Goal: Task Accomplishment & Management: Manage account settings

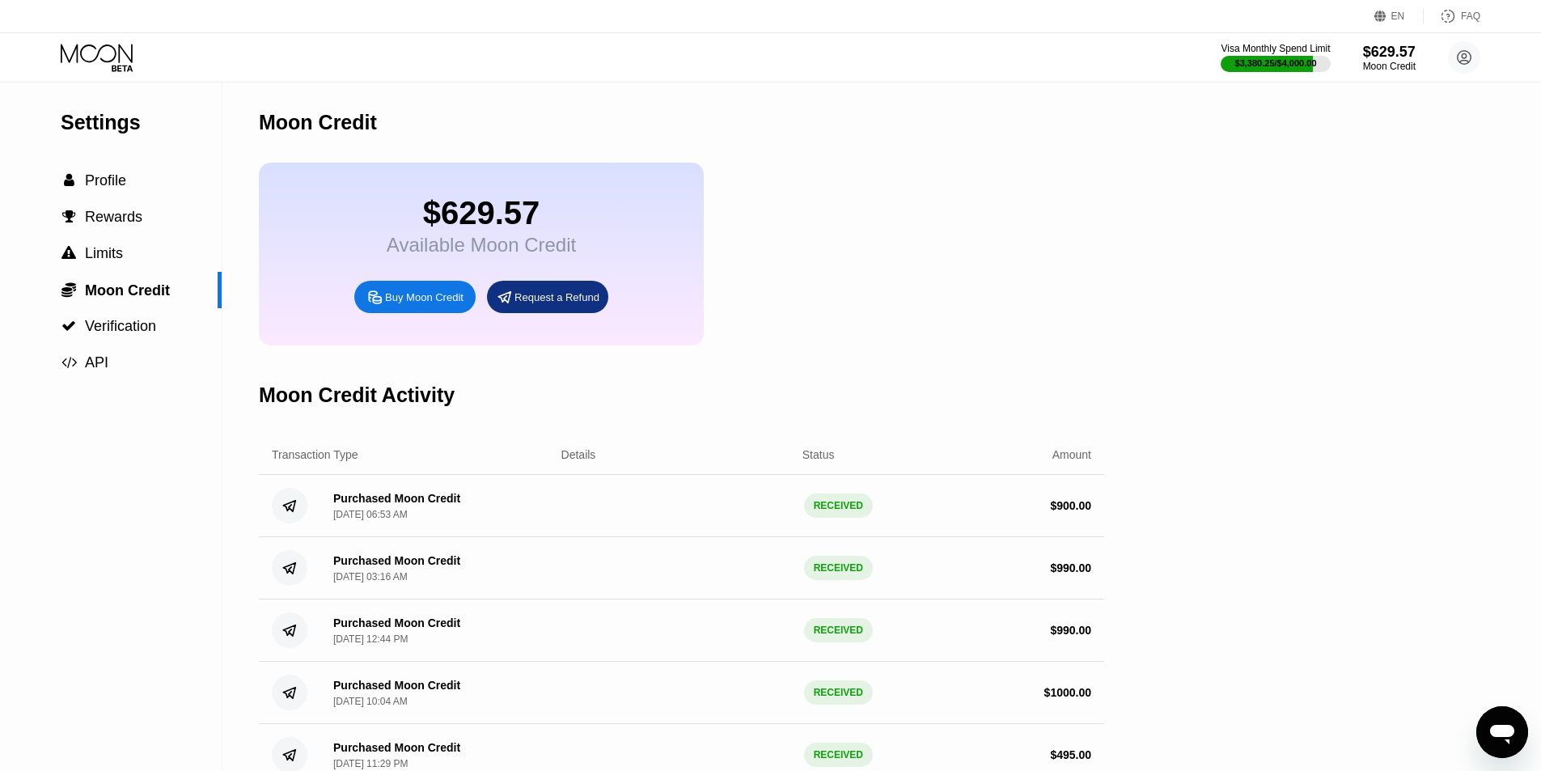
click at [103, 47] on icon at bounding box center [97, 53] width 72 height 19
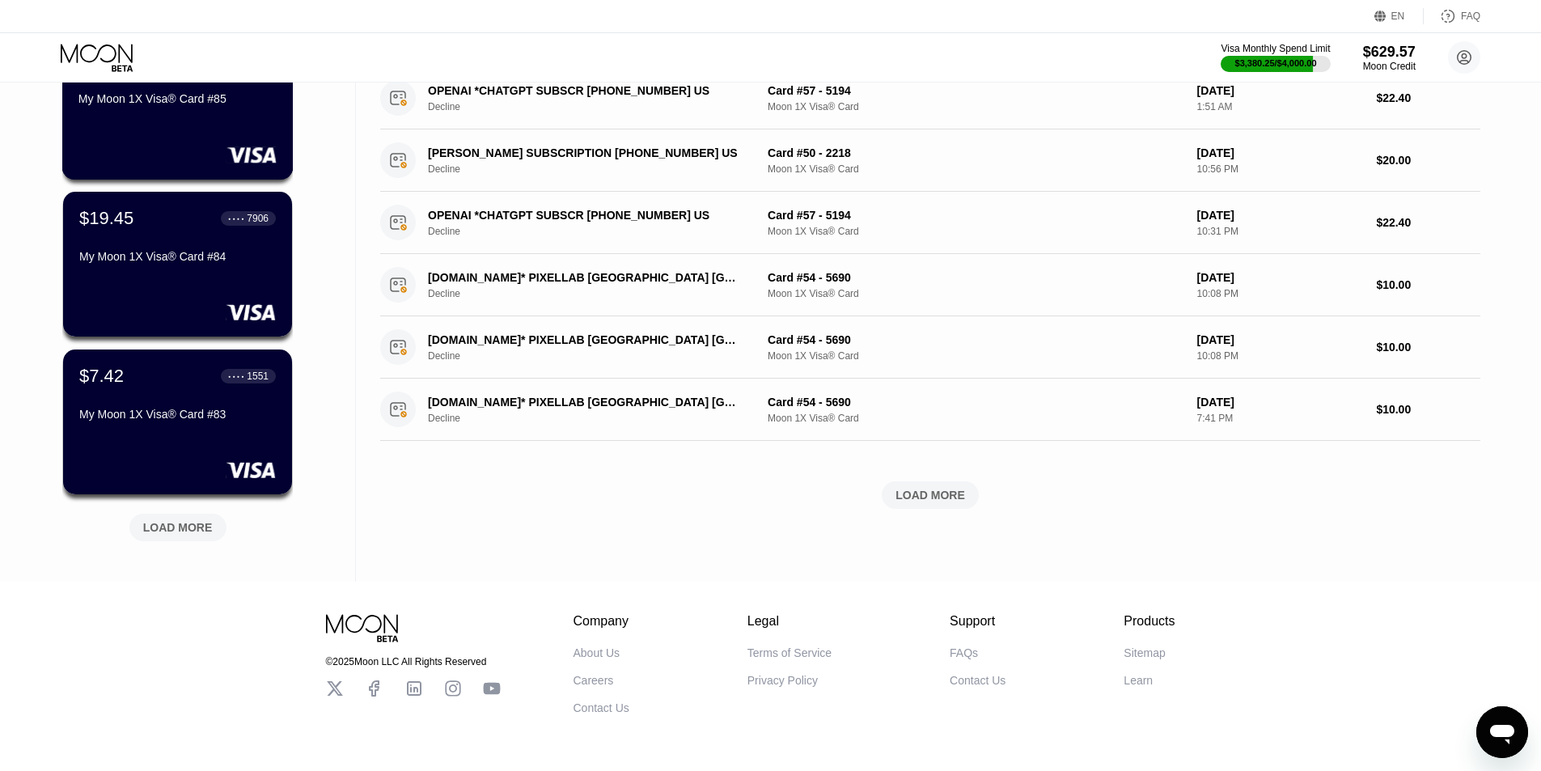
scroll to position [547, 0]
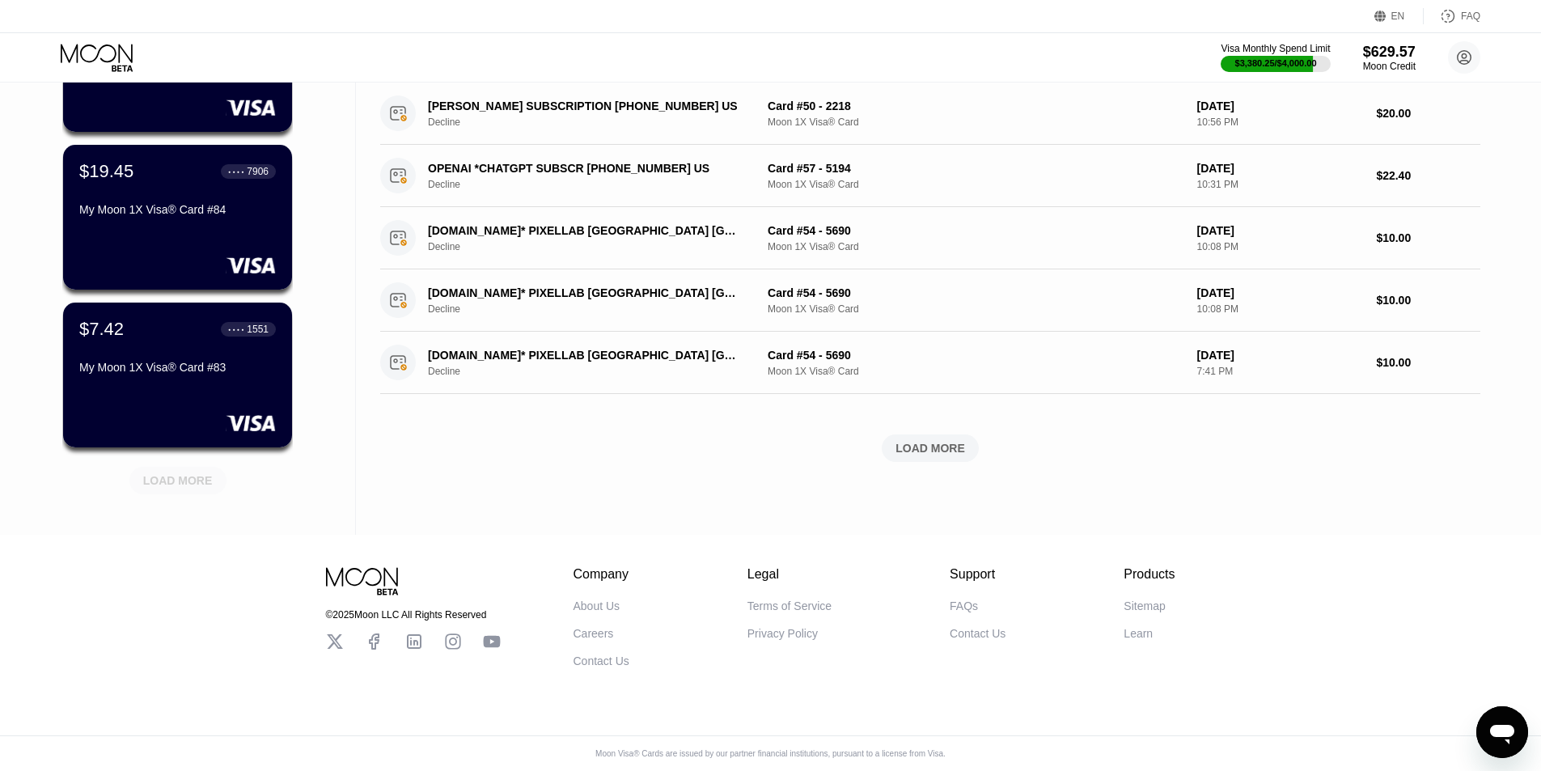
click at [171, 473] on div "LOAD MORE" at bounding box center [178, 480] width 70 height 15
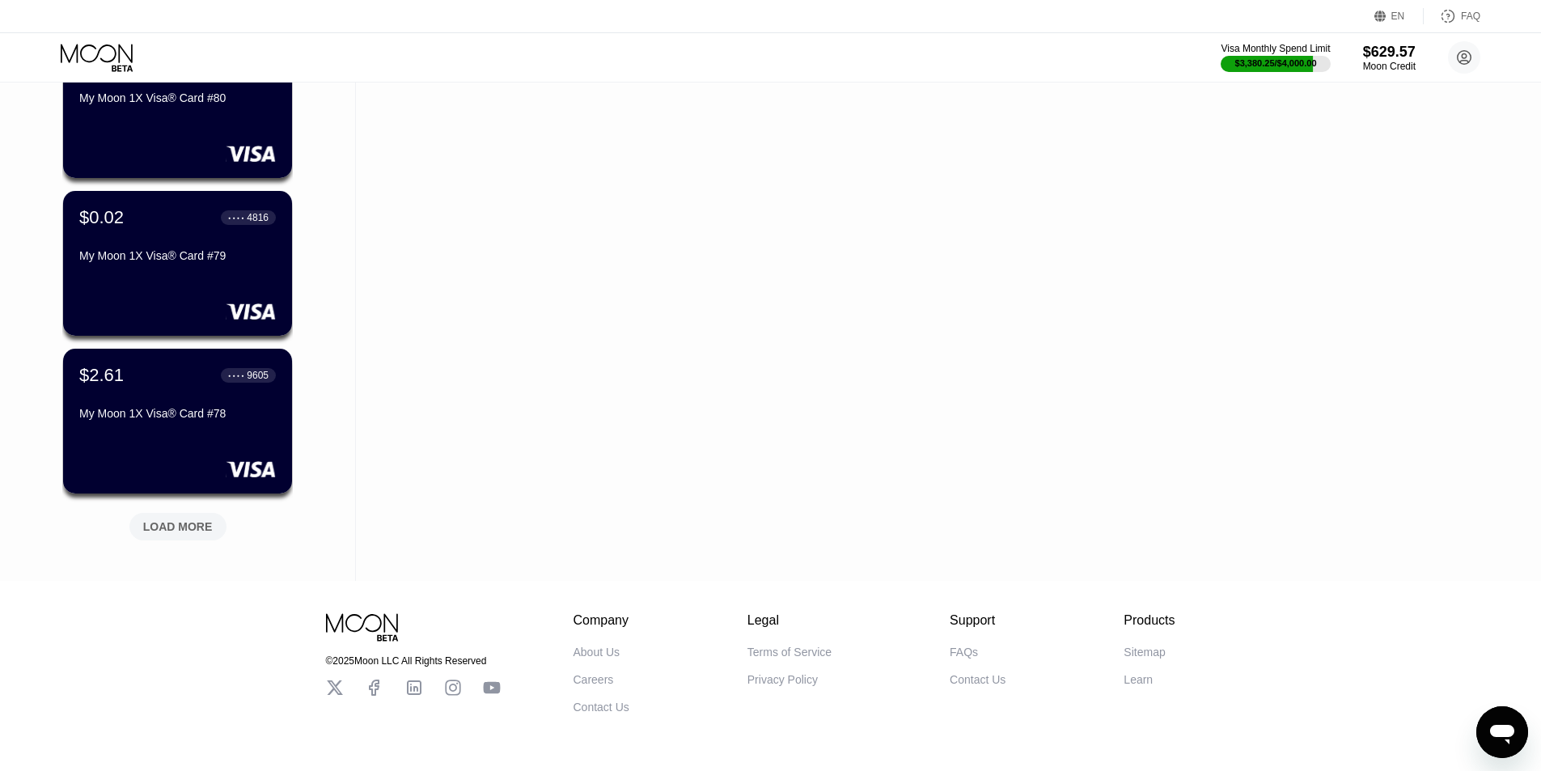
scroll to position [1336, 0]
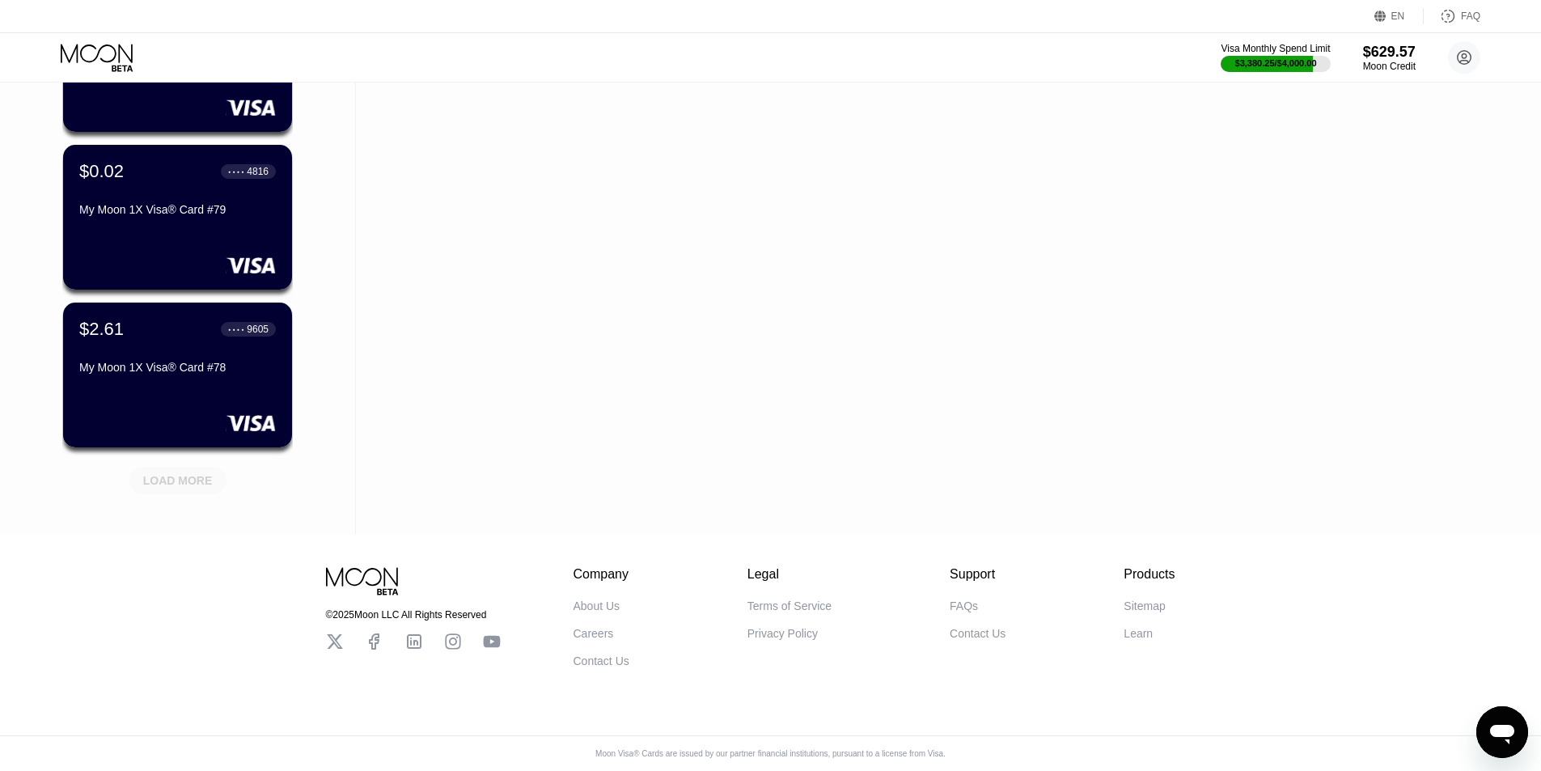
click at [165, 473] on div "LOAD MORE" at bounding box center [178, 480] width 70 height 15
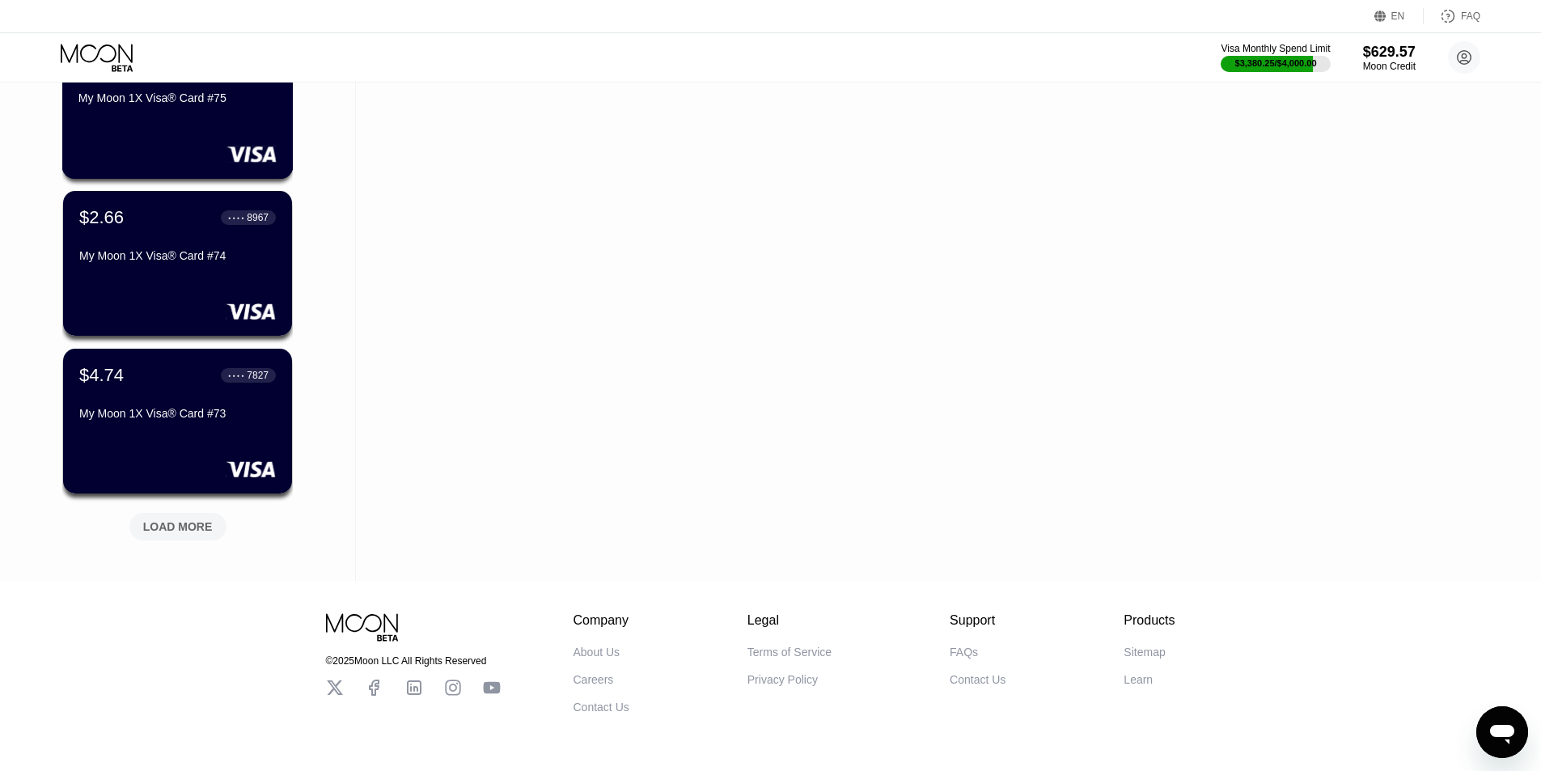
scroll to position [2125, 0]
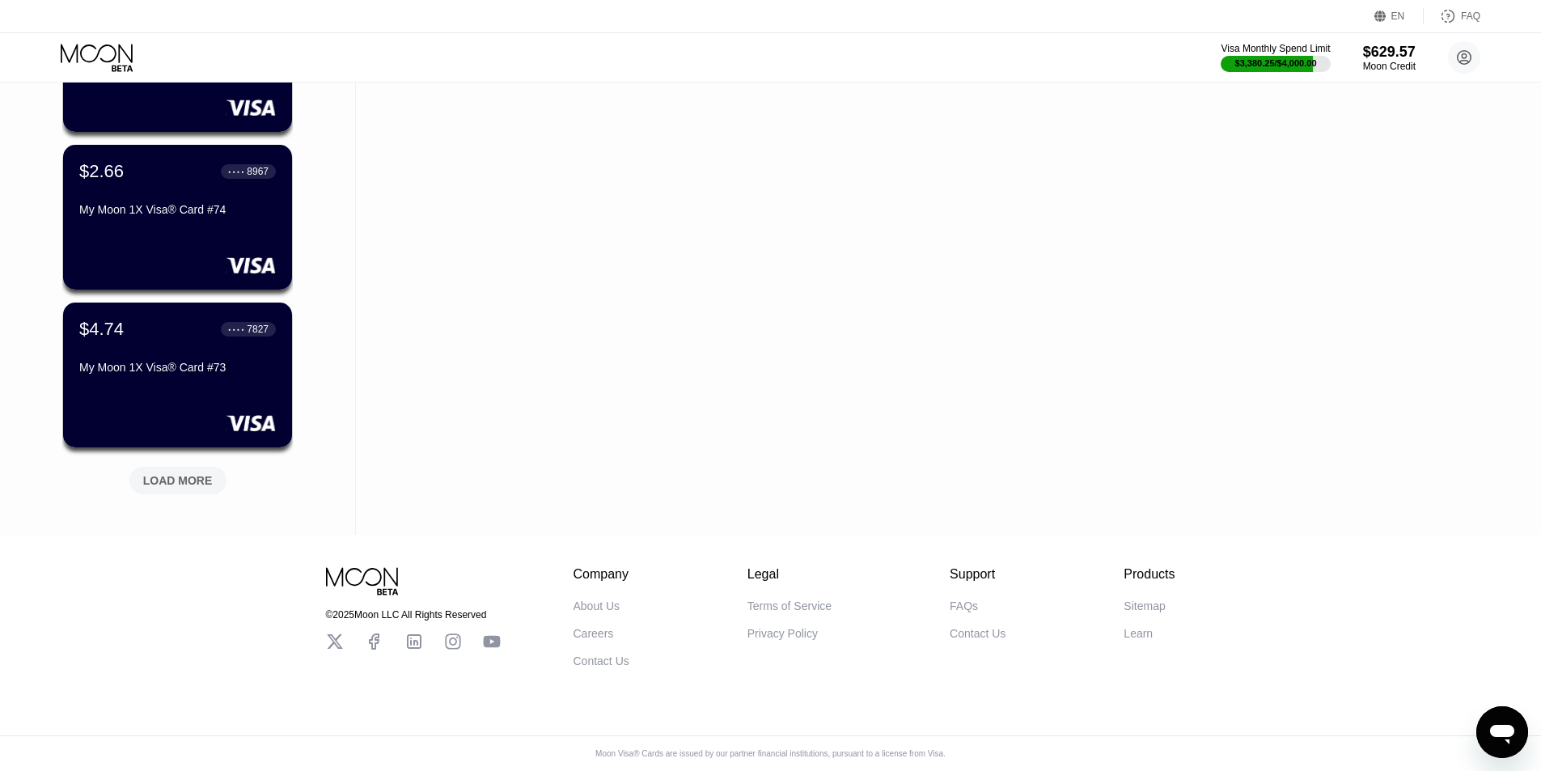
click at [185, 473] on div "LOAD MORE" at bounding box center [178, 480] width 70 height 15
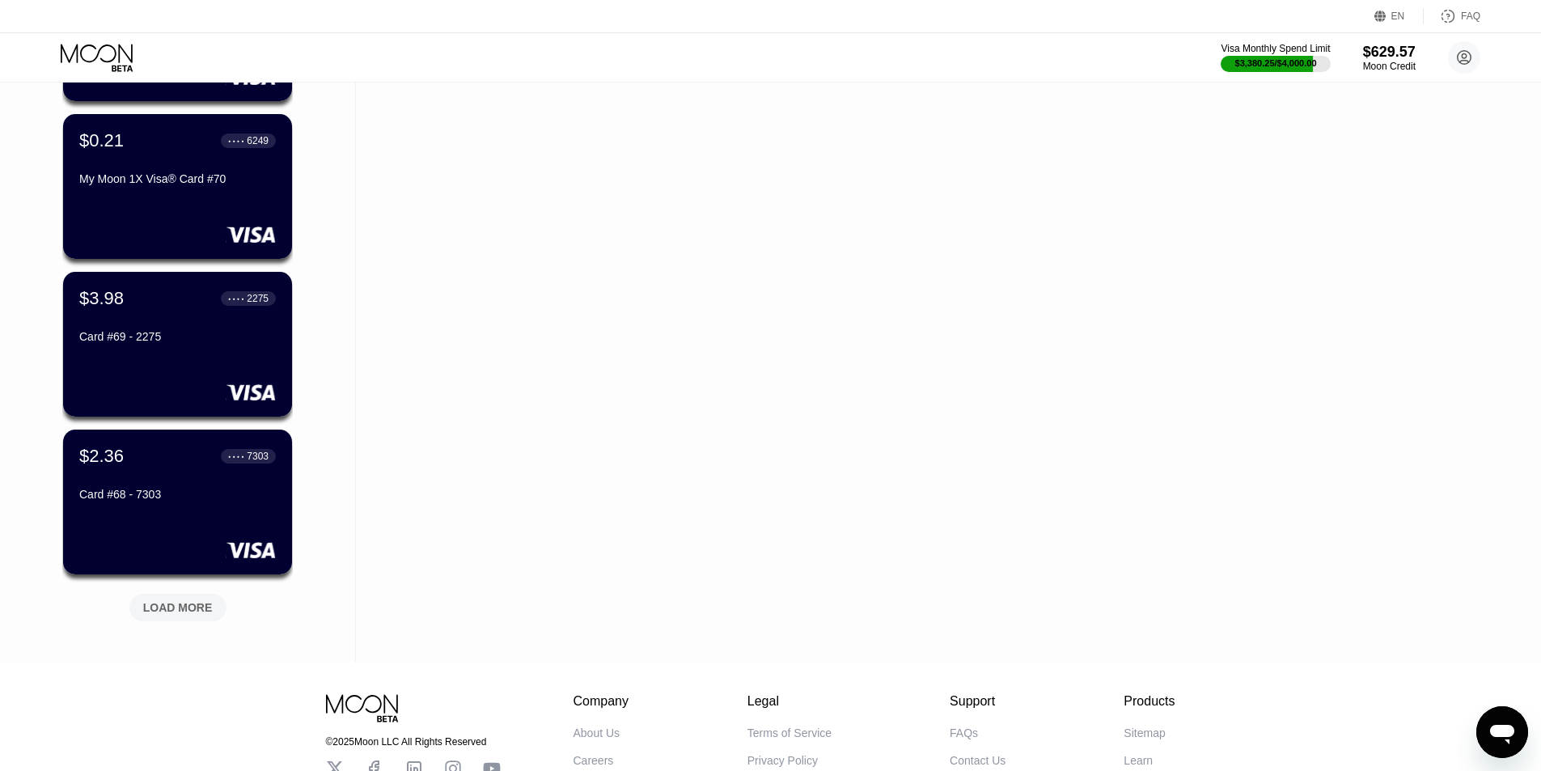
scroll to position [2914, 0]
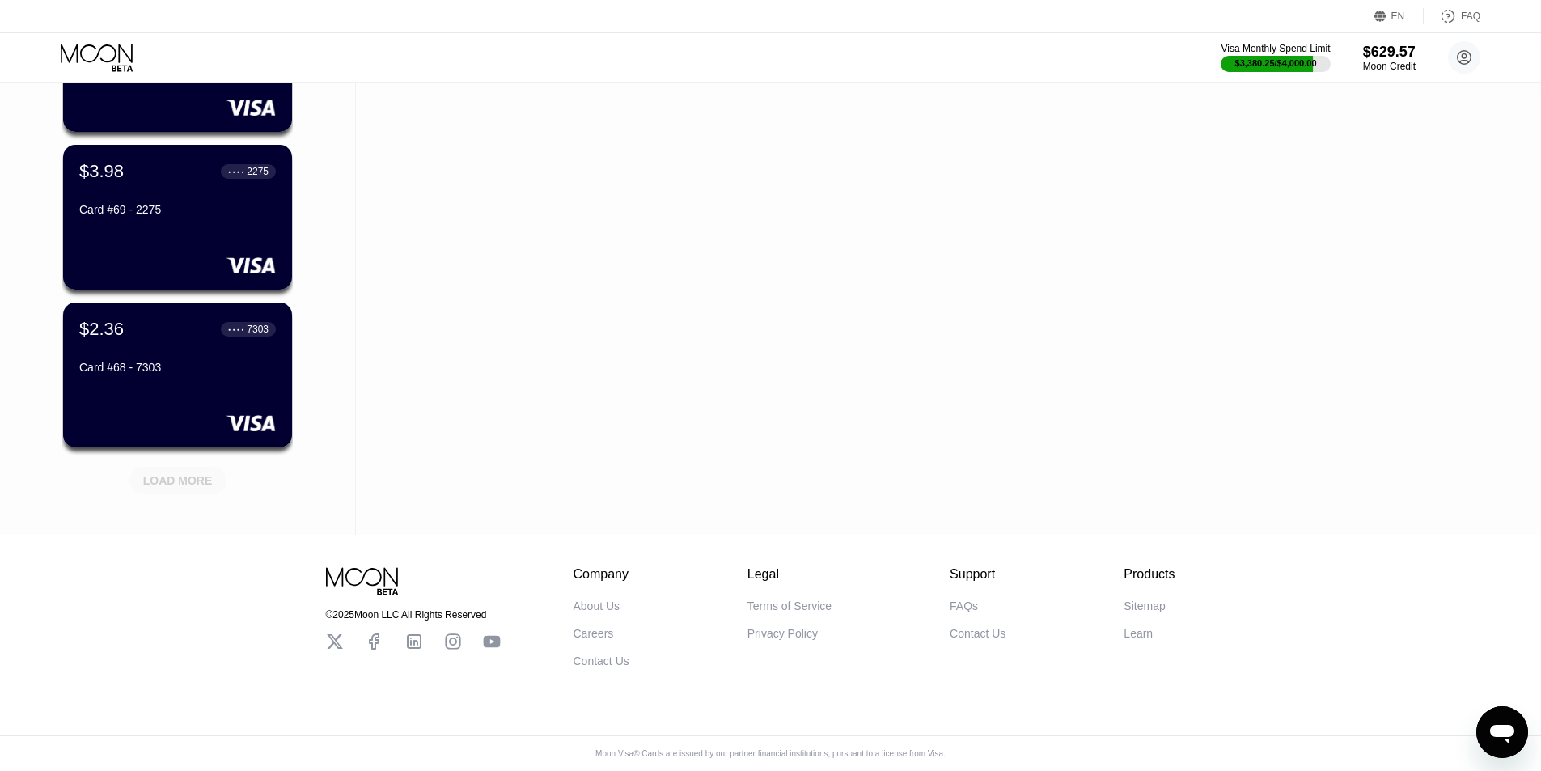
click at [185, 473] on div "LOAD MORE" at bounding box center [178, 480] width 70 height 15
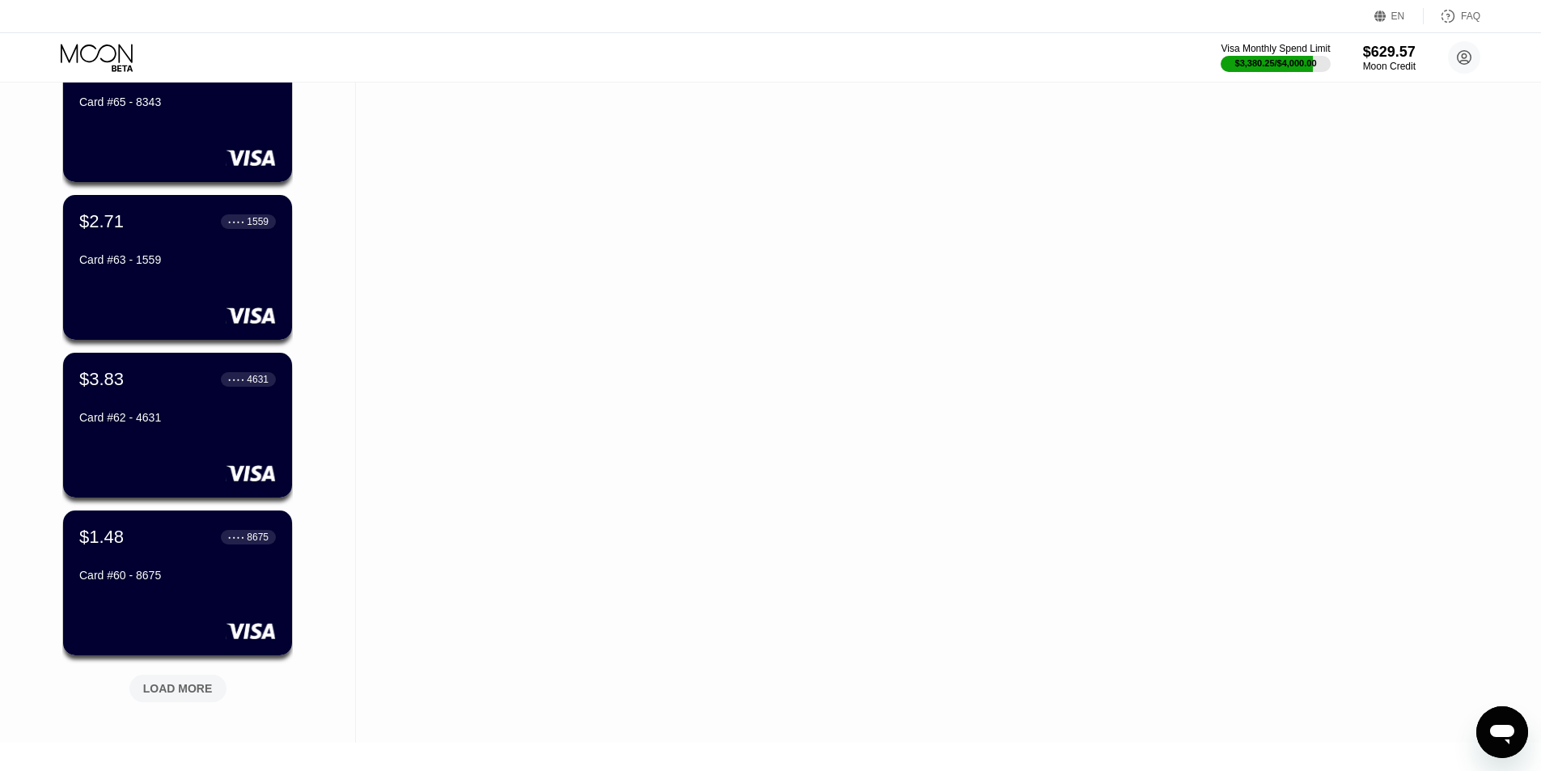
scroll to position [3703, 0]
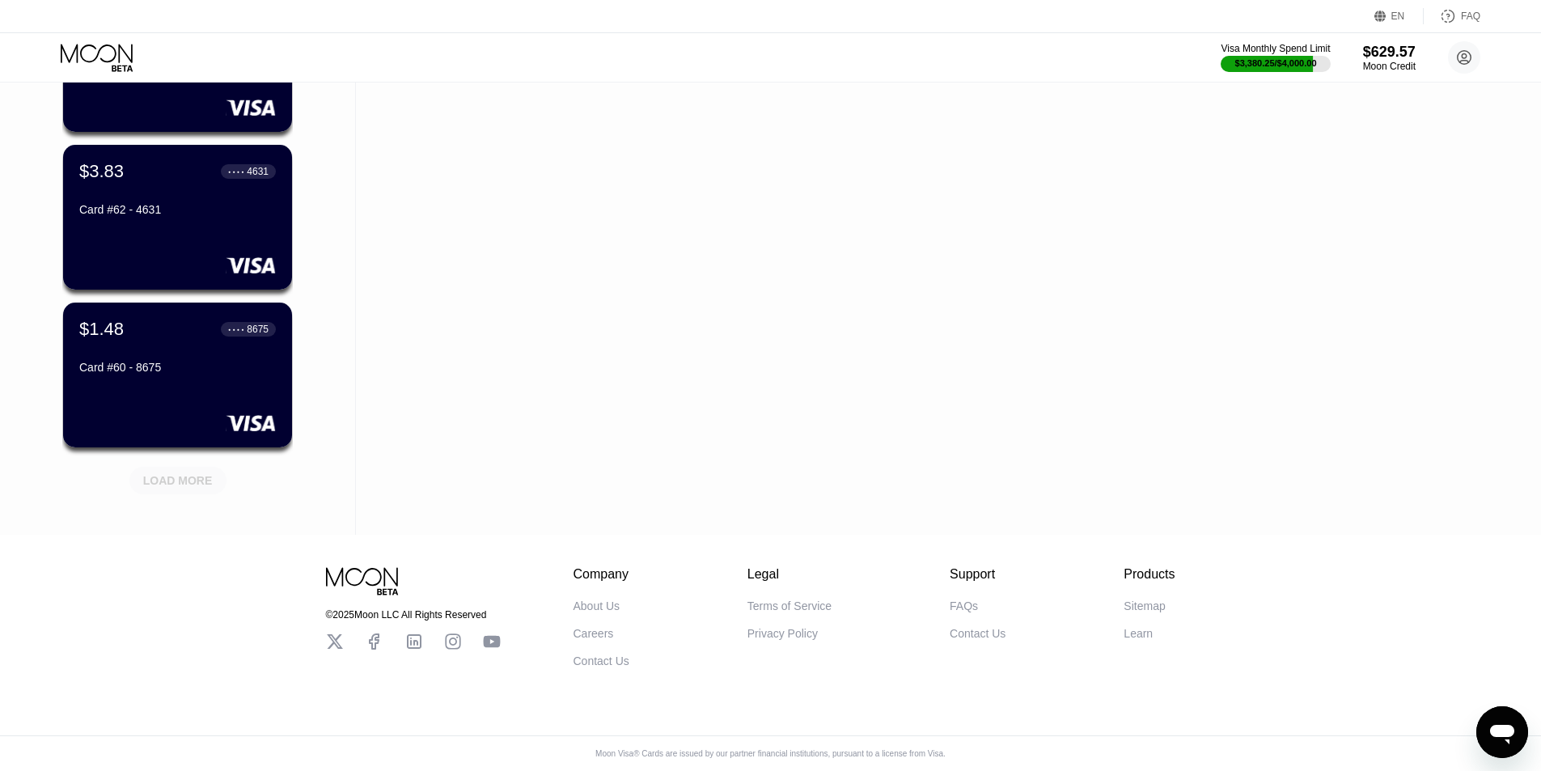
click at [185, 473] on div "LOAD MORE" at bounding box center [178, 480] width 70 height 15
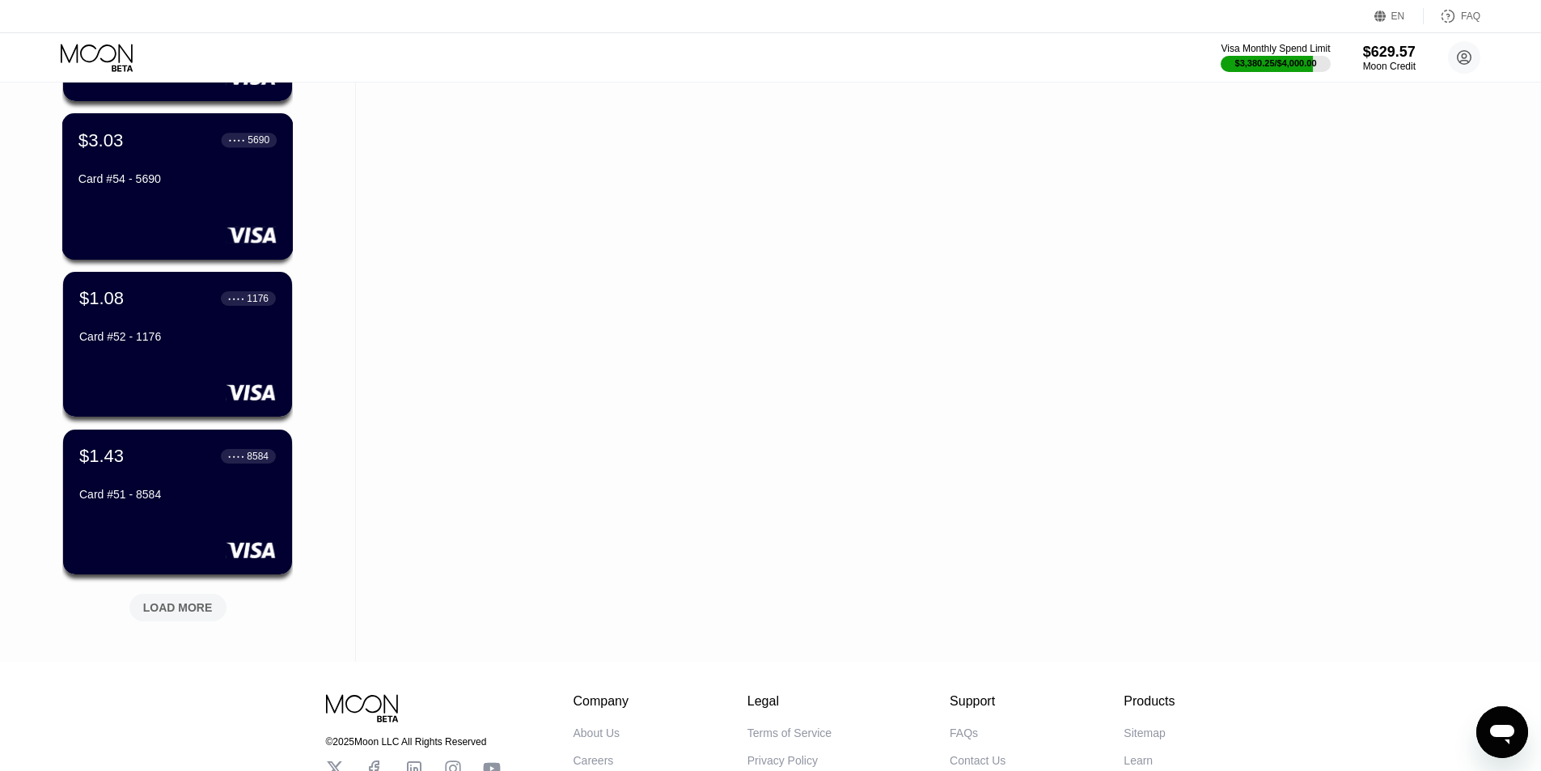
scroll to position [4492, 0]
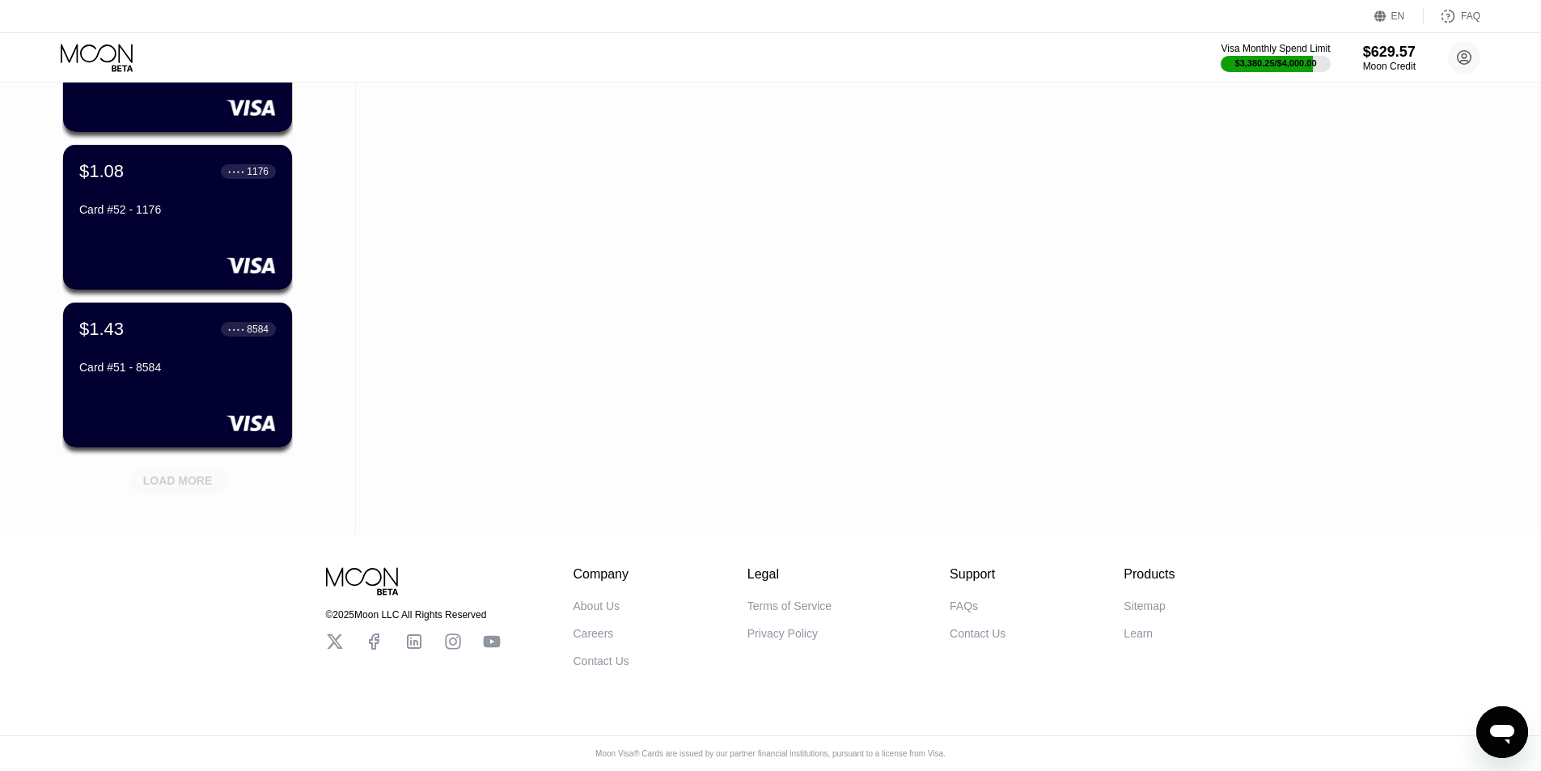
click at [188, 473] on div "LOAD MORE" at bounding box center [178, 480] width 70 height 15
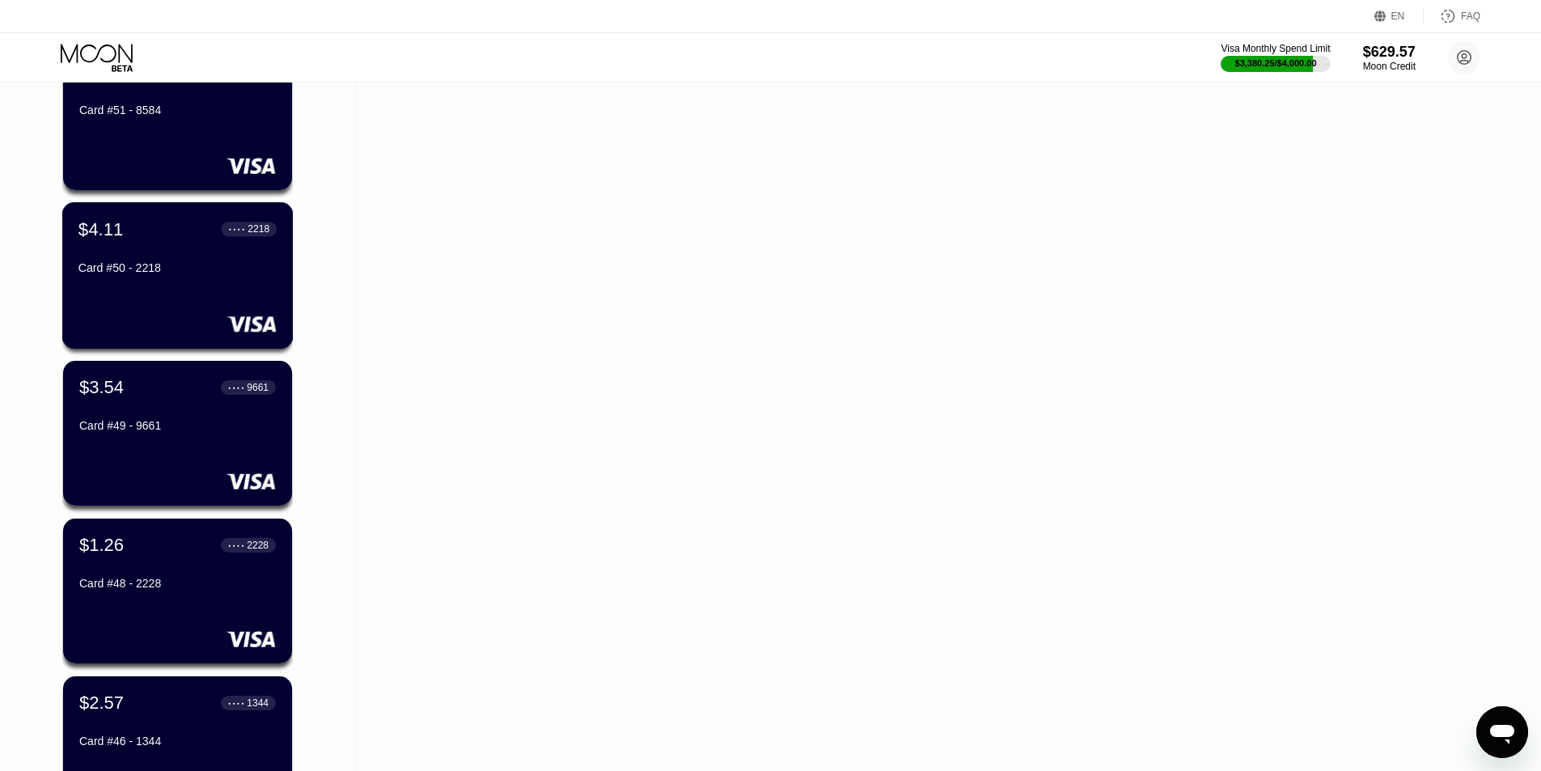
scroll to position [5281, 0]
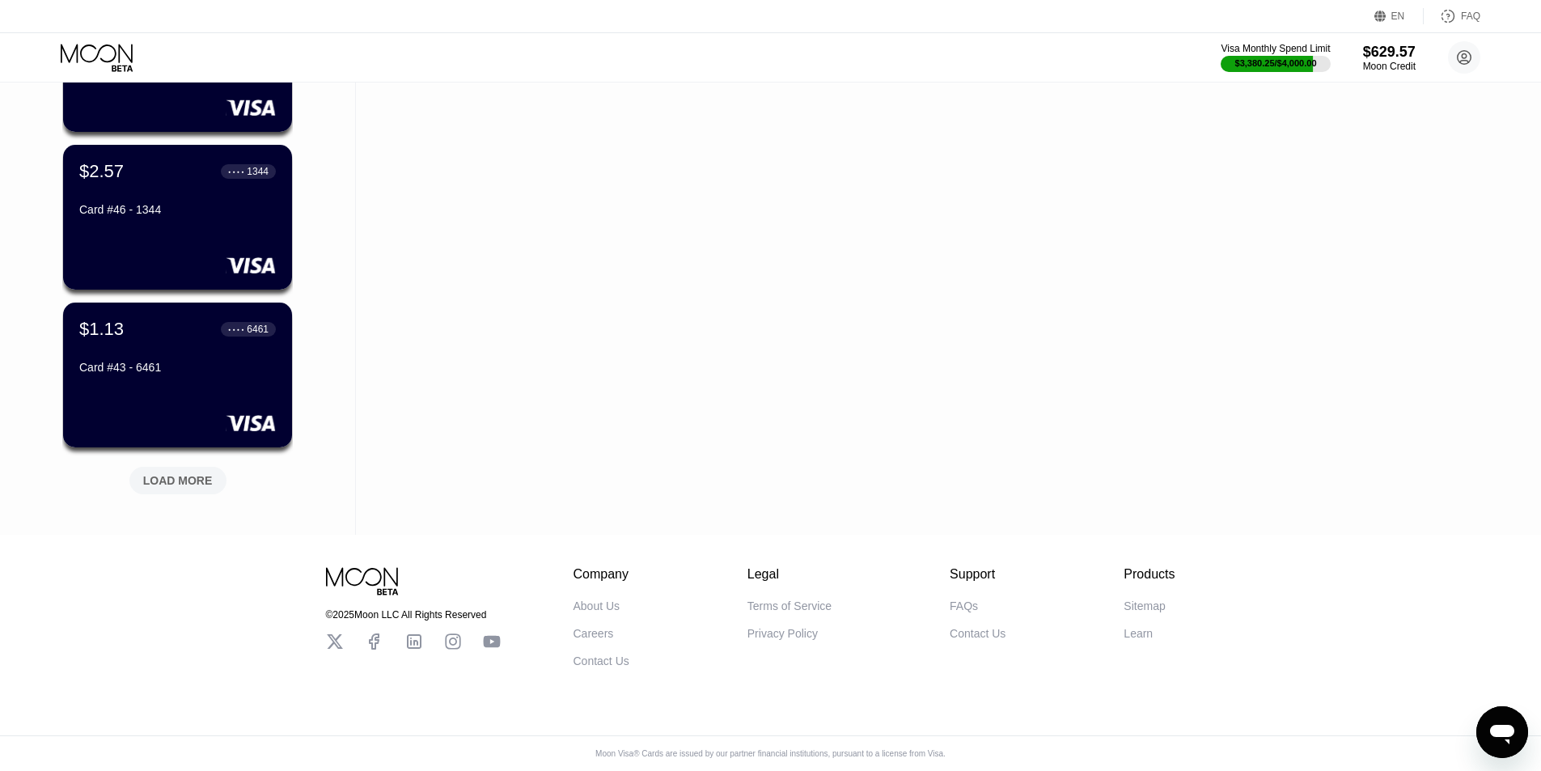
click at [188, 473] on div "LOAD MORE" at bounding box center [178, 480] width 70 height 15
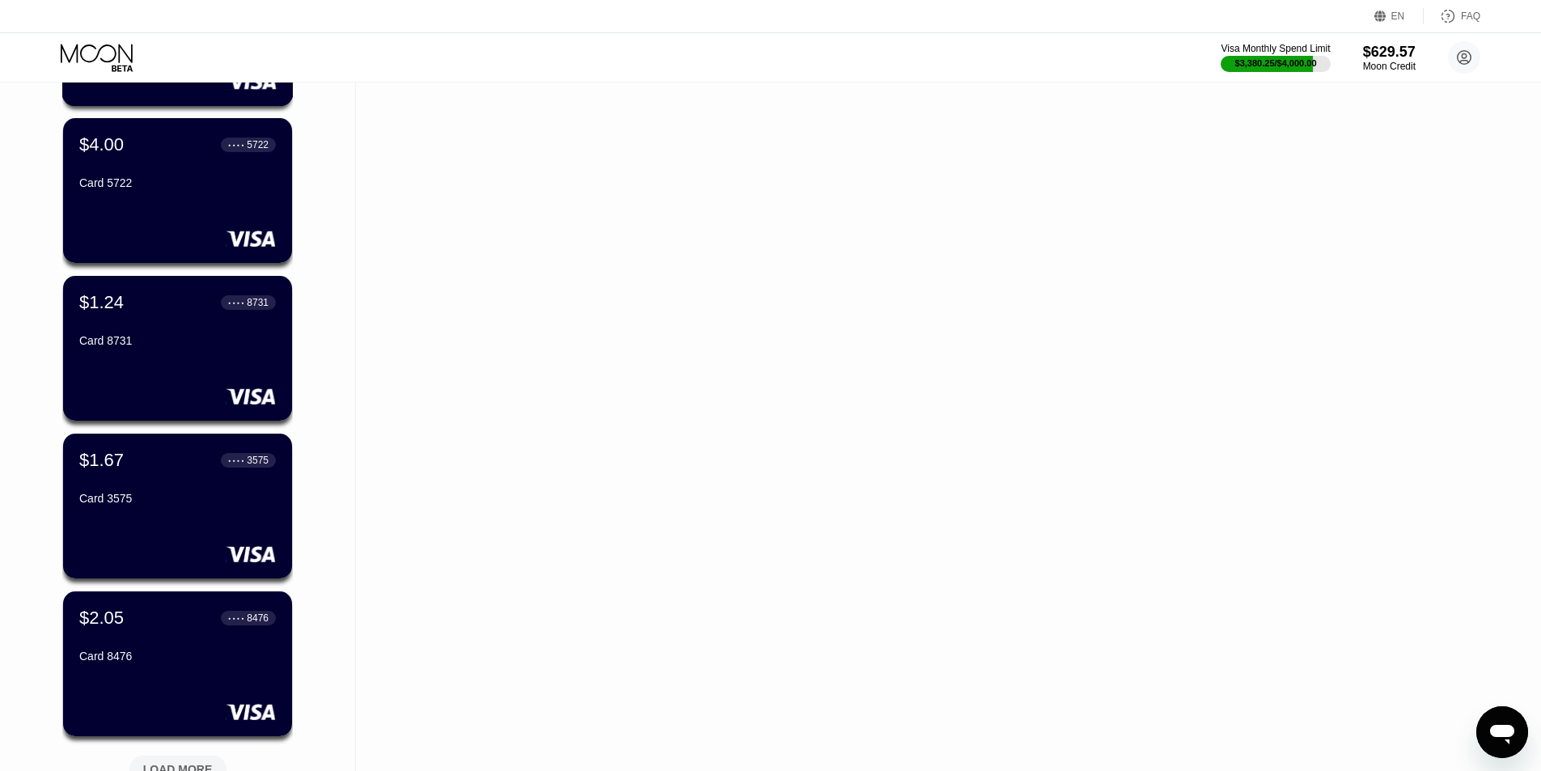
scroll to position [5928, 0]
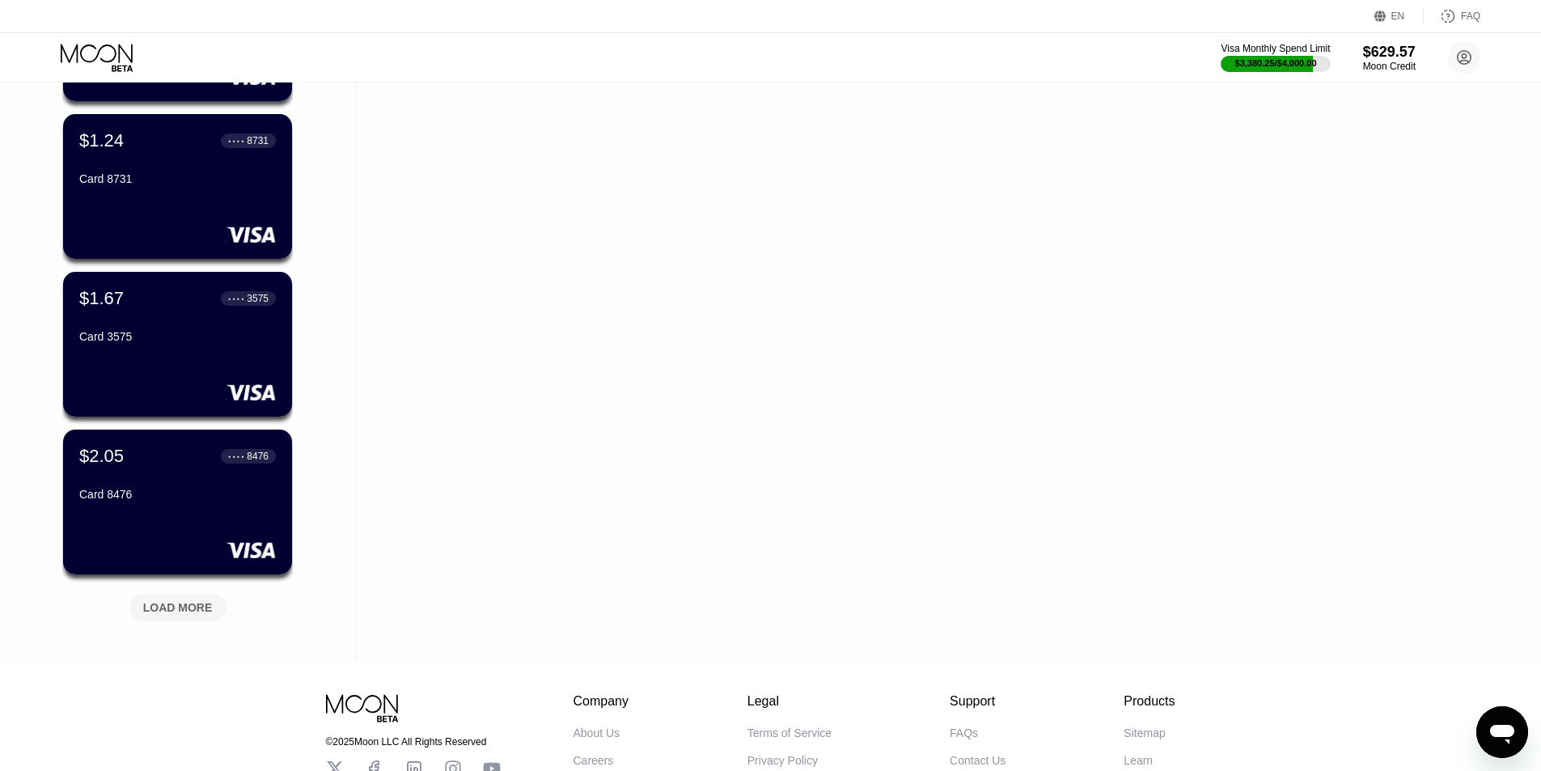
click at [183, 602] on div "LOAD MORE" at bounding box center [178, 607] width 70 height 15
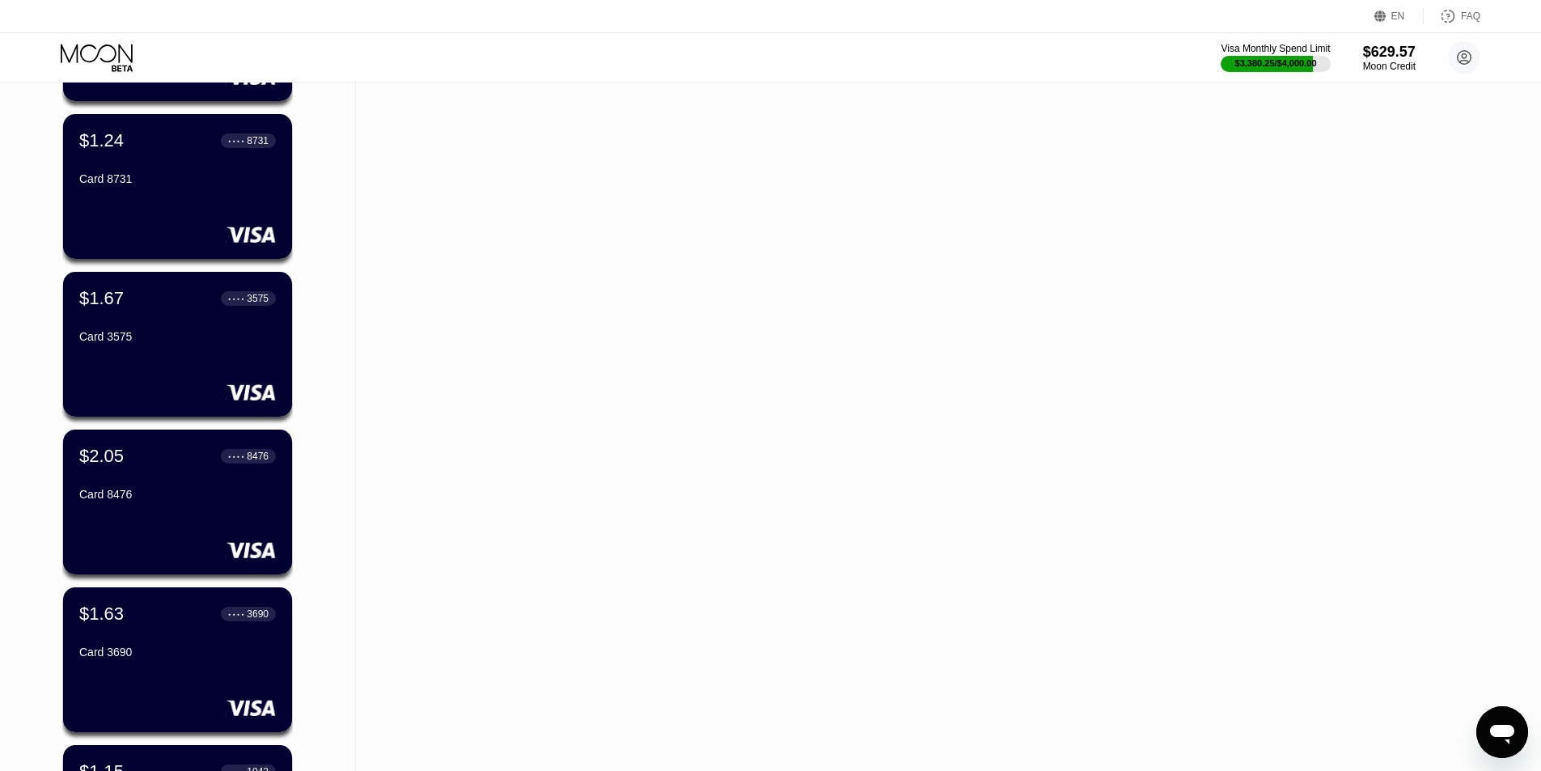
scroll to position [6348, 0]
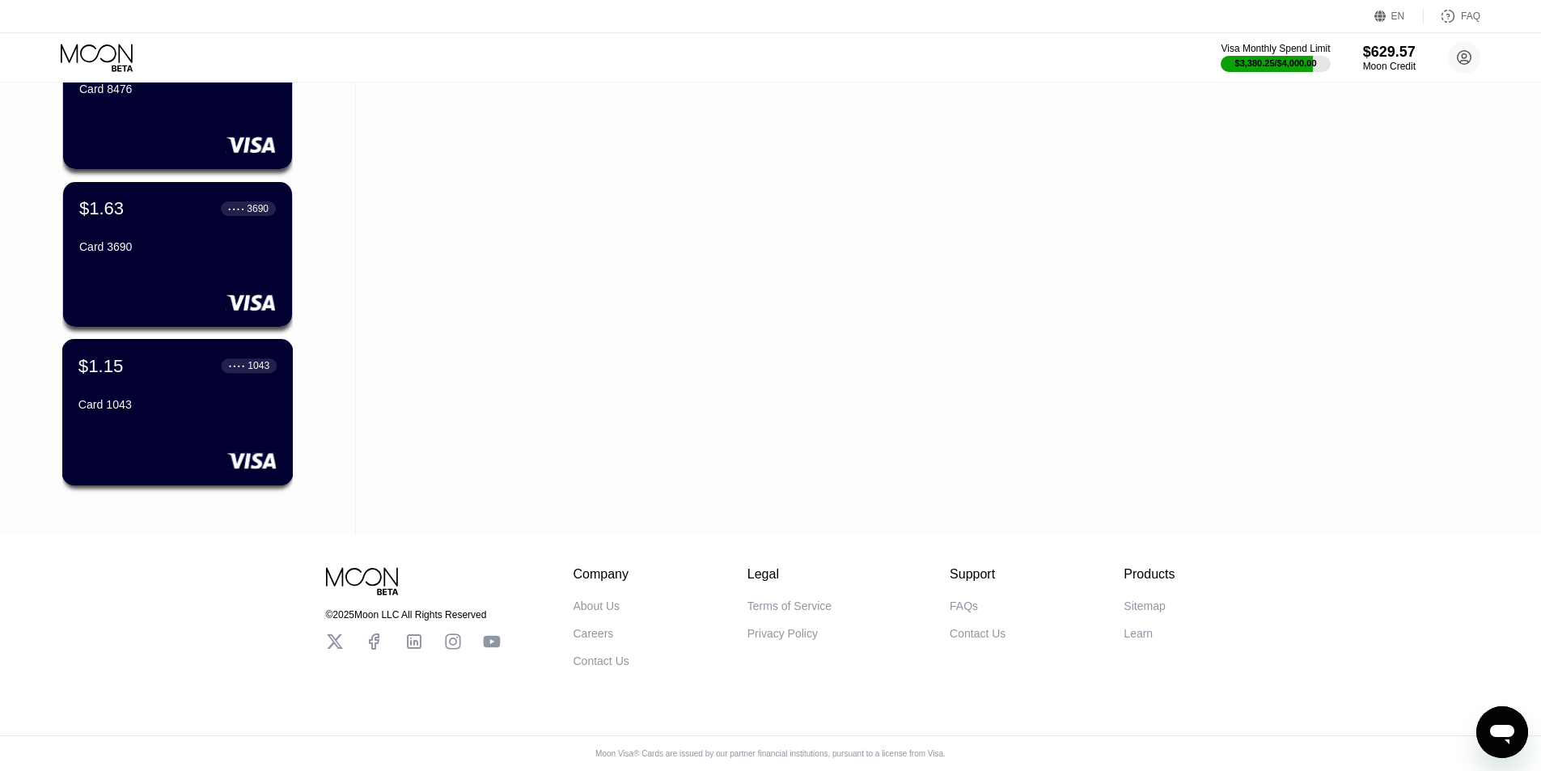
click at [166, 398] on div "Card 1043" at bounding box center [177, 404] width 198 height 13
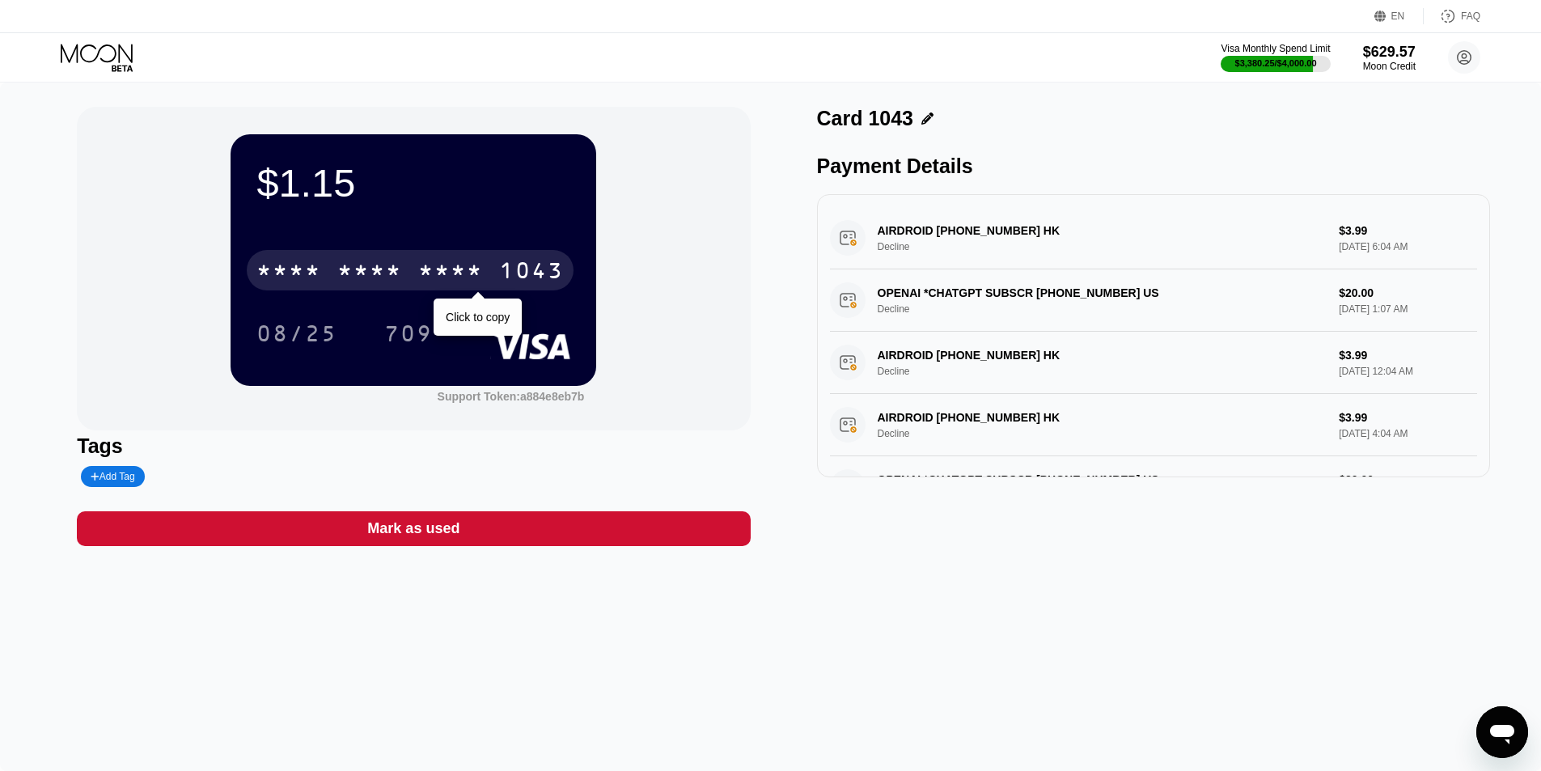
click at [544, 274] on div "1043" at bounding box center [531, 273] width 65 height 26
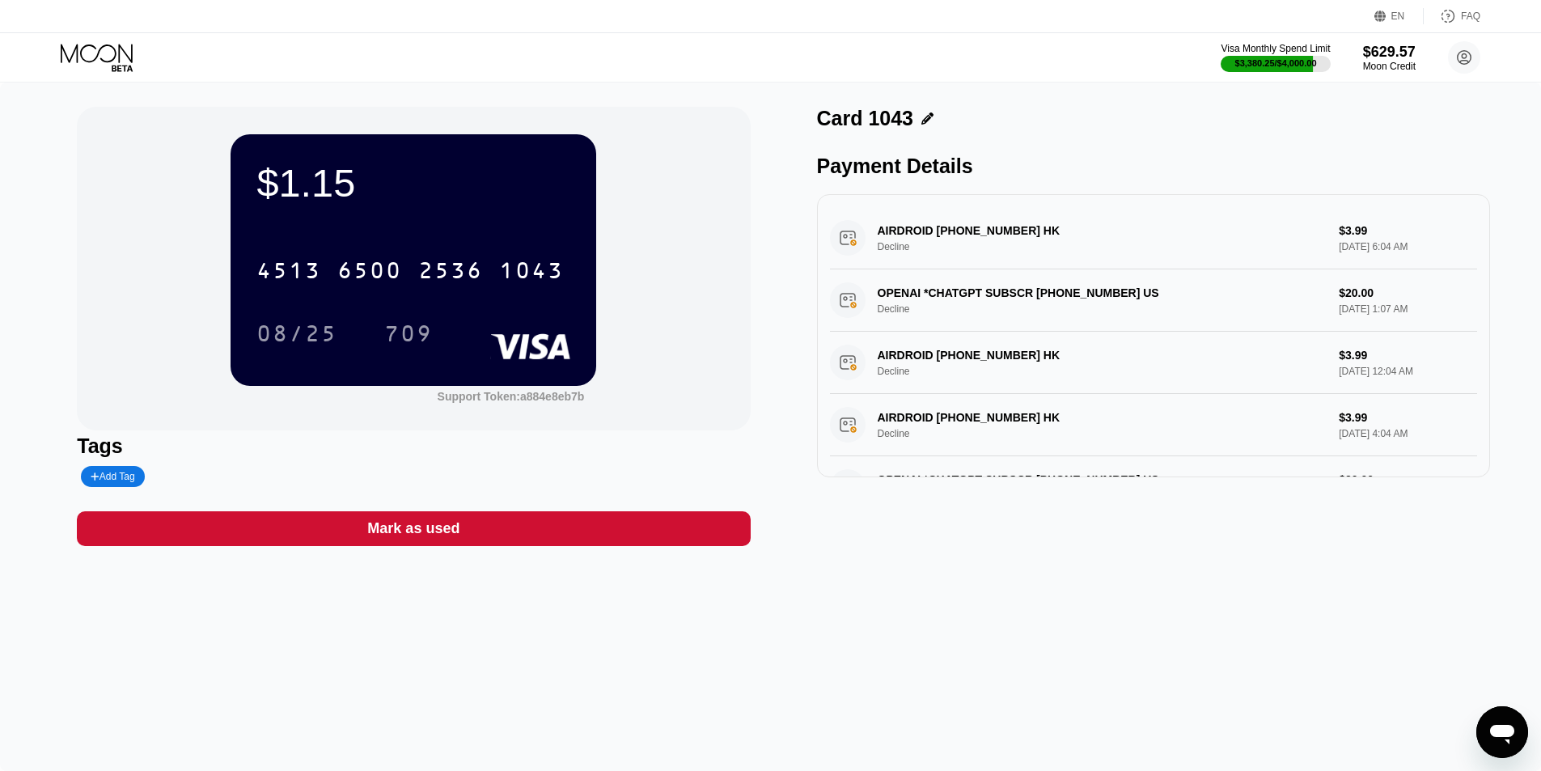
click at [177, 248] on div "$1.15 4513 6500 2536 1043 08/25 709 Support Token: a884e8eb7b" at bounding box center [413, 269] width 673 height 324
click at [319, 333] on div "08/25" at bounding box center [297, 336] width 81 height 26
click at [173, 265] on div "$1.15 4513 6500 2536 1043 08/25 709 Support Token: a884e8eb7b" at bounding box center [413, 269] width 673 height 324
click at [421, 337] on div "709" at bounding box center [408, 336] width 49 height 26
click at [115, 213] on div "$1.15 4513 6500 2536 1043 08/25 709 Support Token: a884e8eb7b" at bounding box center [413, 269] width 673 height 324
